Goal: Use online tool/utility: Utilize a website feature to perform a specific function

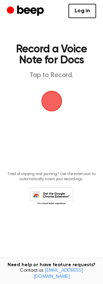
click at [51, 100] on span "button" at bounding box center [51, 101] width 25 height 25
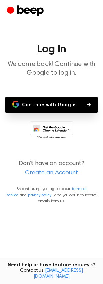
click at [39, 108] on button "Continue with Google" at bounding box center [51, 105] width 92 height 16
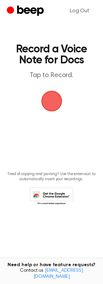
click at [54, 98] on span "button" at bounding box center [51, 101] width 32 height 32
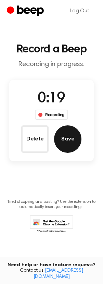
click at [68, 133] on button "Save" at bounding box center [67, 138] width 27 height 27
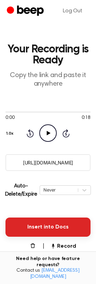
click at [61, 223] on button "Insert into Docs" at bounding box center [47, 227] width 85 height 19
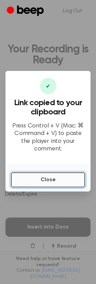
click at [34, 181] on button "Close" at bounding box center [48, 179] width 74 height 15
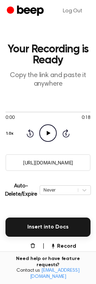
click at [50, 135] on icon "Play Audio" at bounding box center [47, 132] width 17 height 17
click at [71, 8] on link "Log Out" at bounding box center [72, 11] width 33 height 16
